Goal: Information Seeking & Learning: Learn about a topic

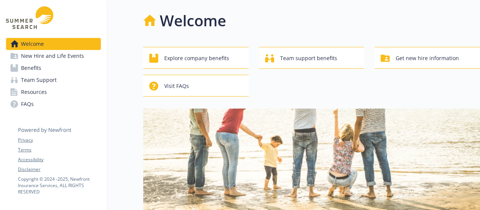
click at [37, 71] on span "Benefits" at bounding box center [31, 68] width 20 height 12
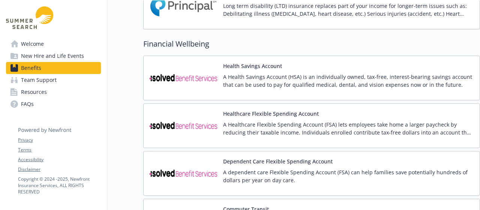
click at [198, 81] on img at bounding box center [183, 78] width 67 height 32
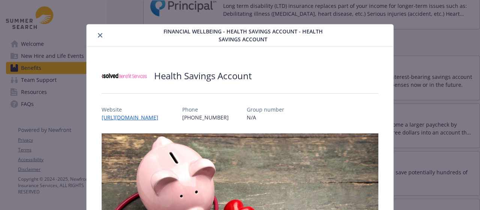
scroll to position [22, 0]
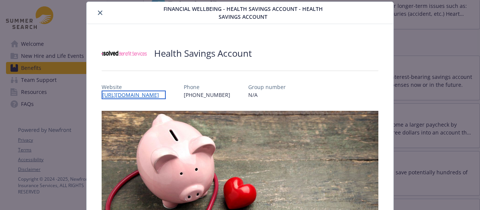
click at [133, 97] on link "[URL][DOMAIN_NAME]" at bounding box center [134, 94] width 64 height 9
